Goal: Task Accomplishment & Management: Manage account settings

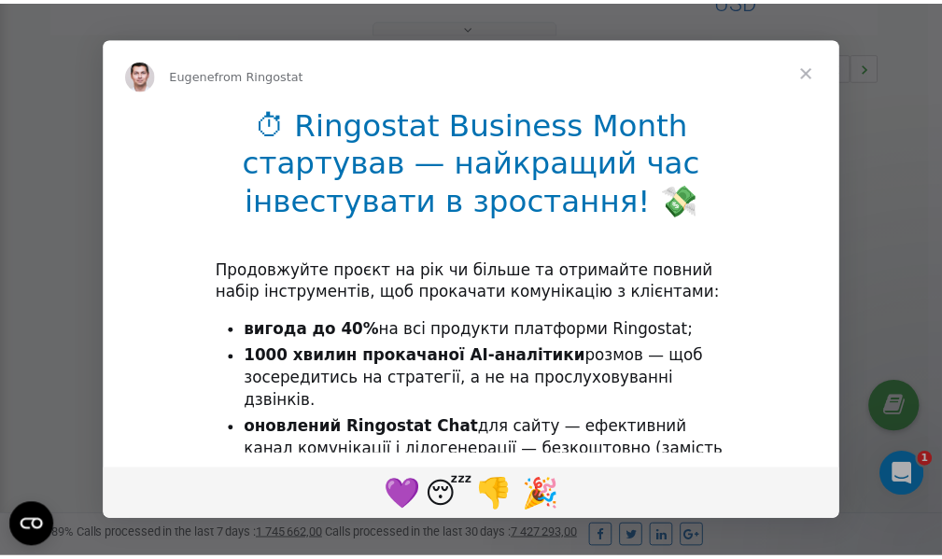
scroll to position [558, 0]
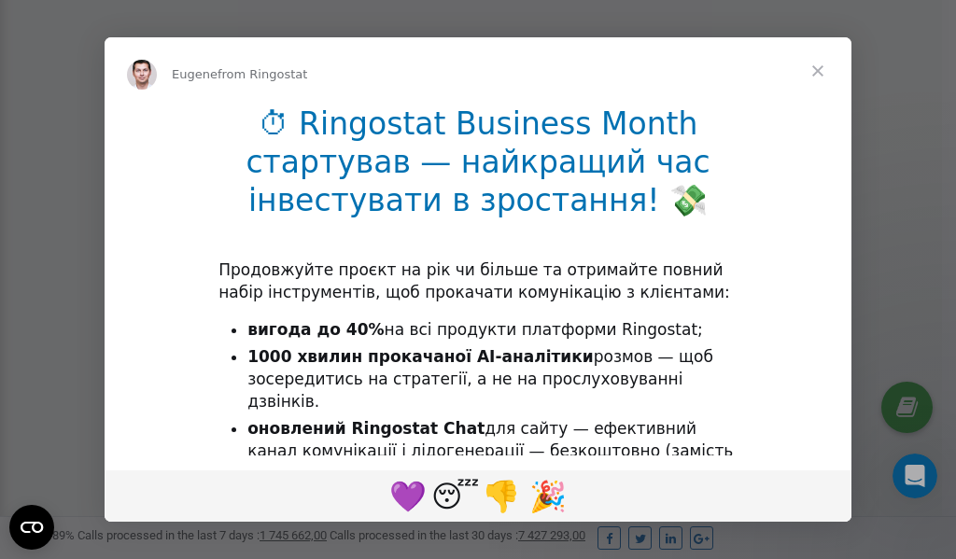
click at [821, 66] on span "Close" at bounding box center [817, 70] width 67 height 67
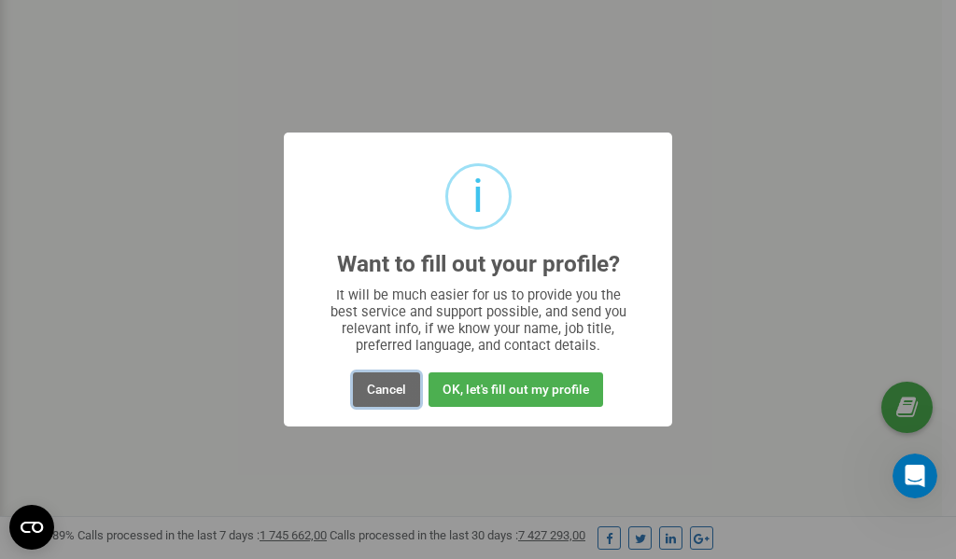
click at [395, 389] on button "Cancel" at bounding box center [386, 390] width 67 height 35
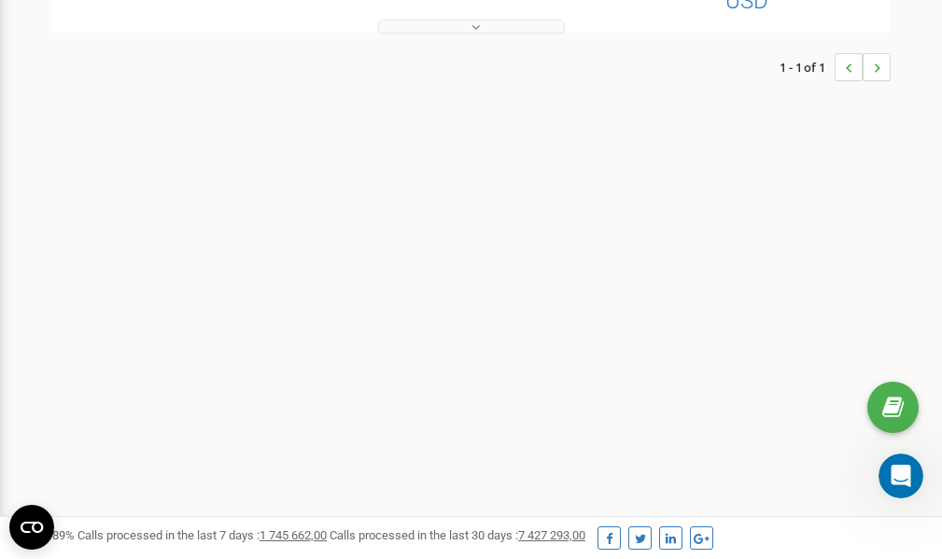
scroll to position [0, 0]
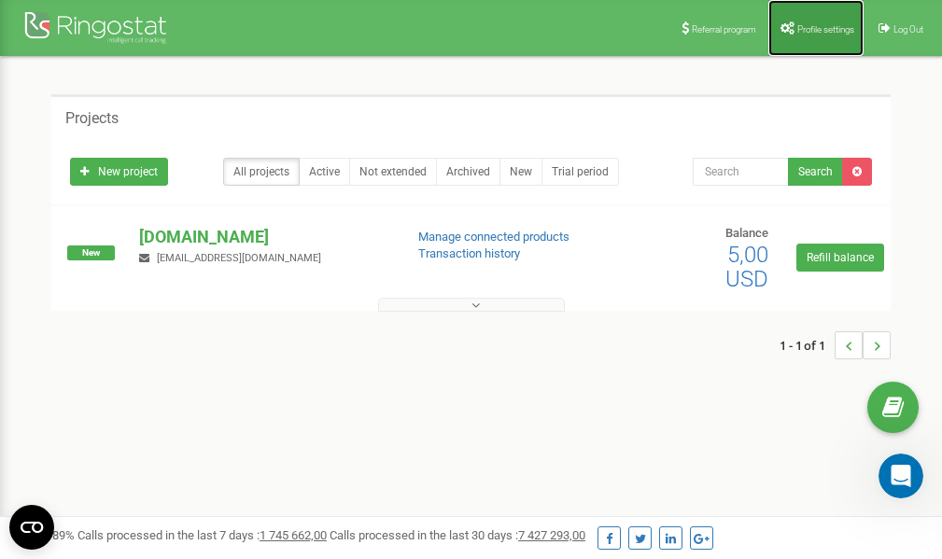
click at [814, 22] on link "Profile settings" at bounding box center [816, 28] width 95 height 56
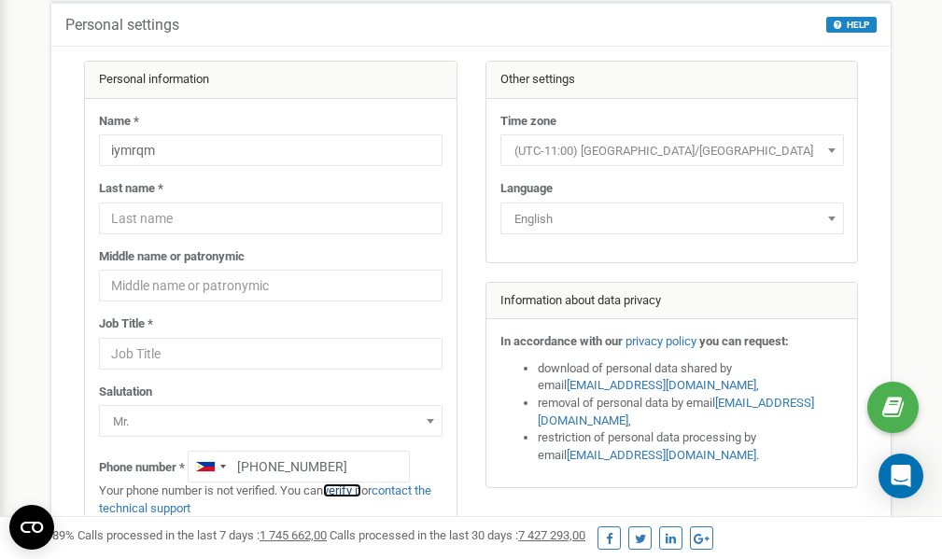
click at [354, 492] on link "verify it" at bounding box center [342, 491] width 38 height 14
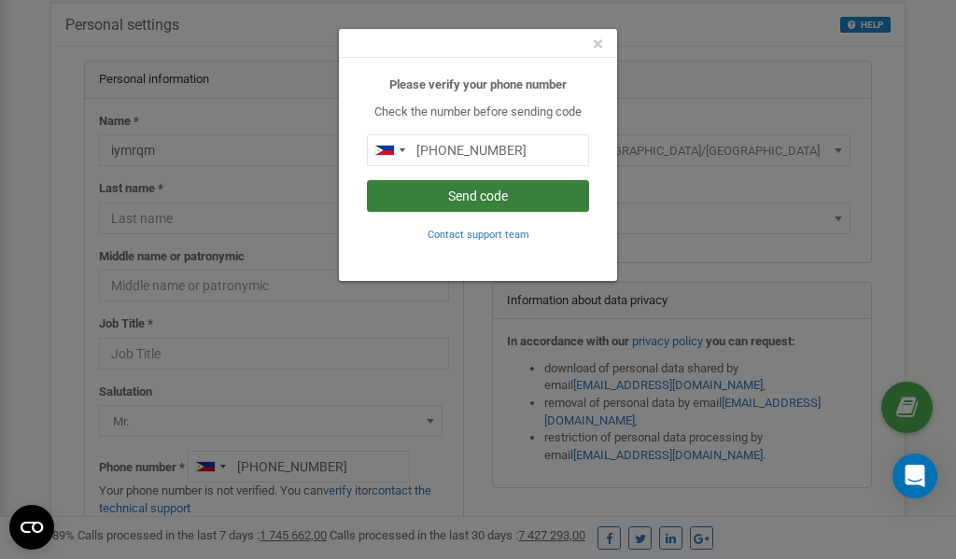
click at [500, 197] on button "Send code" at bounding box center [478, 196] width 222 height 32
